Goal: Ask a question

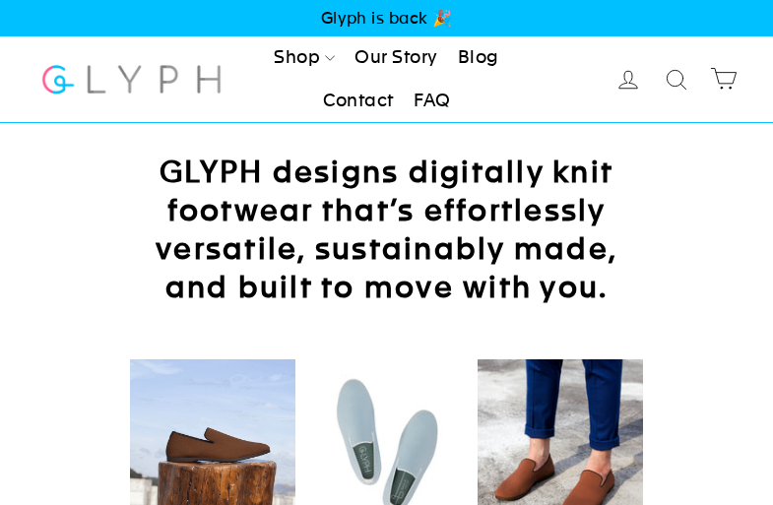
scroll to position [3241, 0]
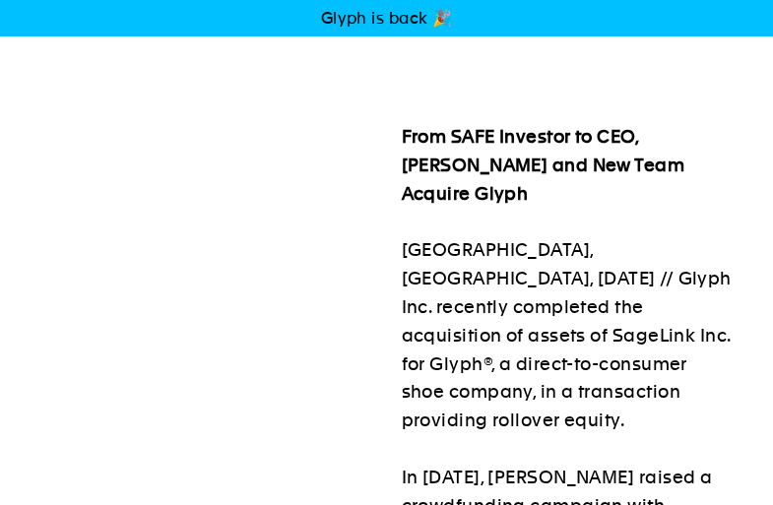
scroll to position [3509, 0]
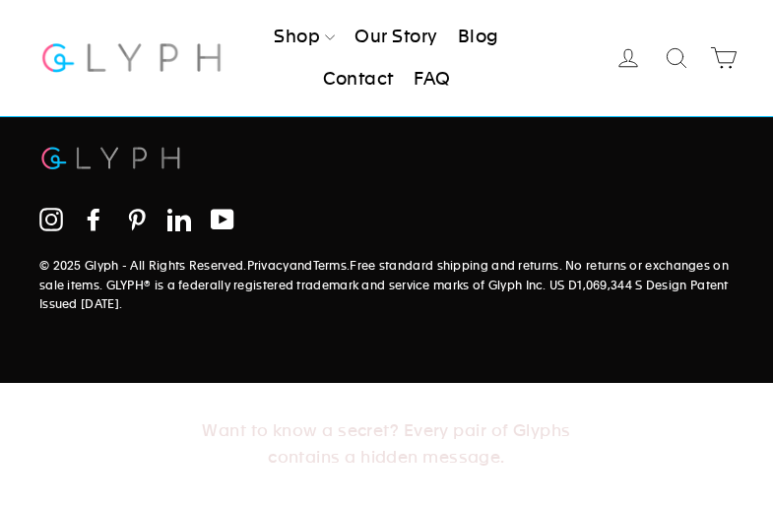
scroll to position [491, 0]
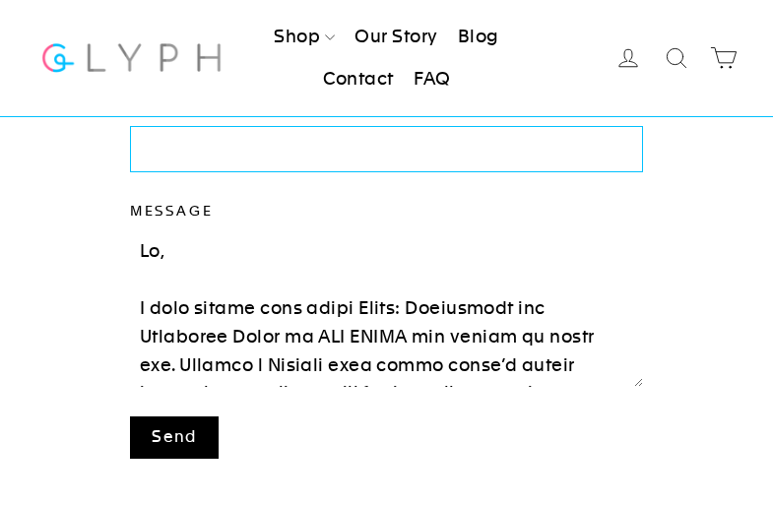
type textarea "Lo, I dolo sitame cons adipi Elits: Doeiusmodt inc Utlaboree Dolor ma ALI ENIMA…"
